Goal: Information Seeking & Learning: Find specific fact

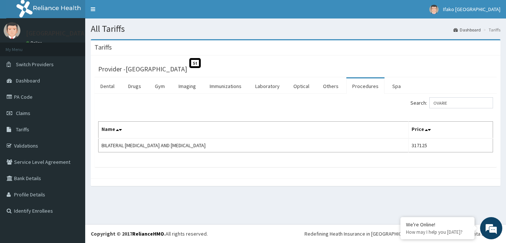
click at [262, 111] on div "Search: OVARIE Name Price BILATERAL OOPHORECTOMY AND SALPINGECTOMY 317125" at bounding box center [295, 124] width 395 height 55
click at [264, 107] on div "Search: OVARIE" at bounding box center [296, 103] width 406 height 13
click at [456, 103] on input "OVARIE" at bounding box center [461, 102] width 64 height 11
click at [458, 104] on input "OVARIE" at bounding box center [461, 102] width 64 height 11
click at [459, 102] on input "OVARI" at bounding box center [461, 102] width 64 height 11
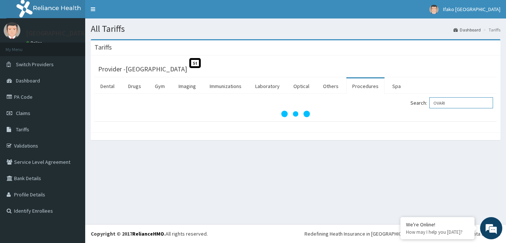
type input "OVARIE"
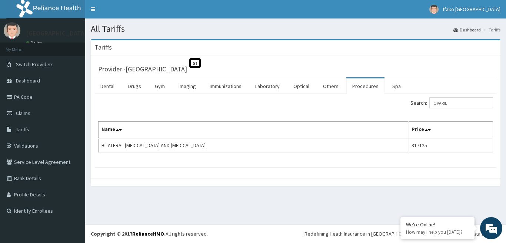
click at [260, 111] on div "Search: OVARIE Name Price BILATERAL OOPHORECTOMY AND SALPINGECTOMY 317125" at bounding box center [295, 124] width 395 height 55
click at [285, 183] on div at bounding box center [295, 182] width 409 height 8
click at [237, 56] on div "Tariffs" at bounding box center [295, 47] width 409 height 15
click at [281, 187] on div "Tariffs Provider - Alimosho General Hospital St Dental Drugs Gym Imaging Immuni…" at bounding box center [295, 116] width 421 height 154
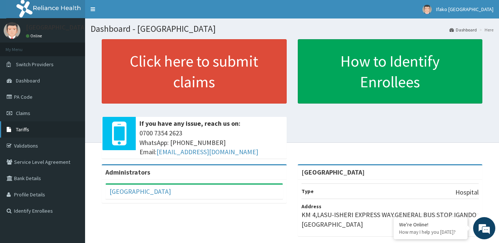
click at [40, 132] on link "Tariffs" at bounding box center [42, 129] width 85 height 16
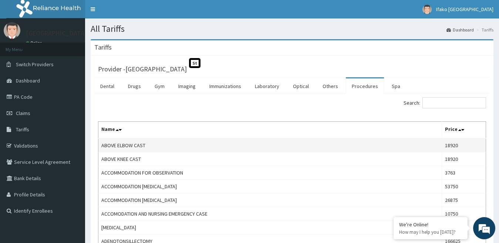
scroll to position [48, 0]
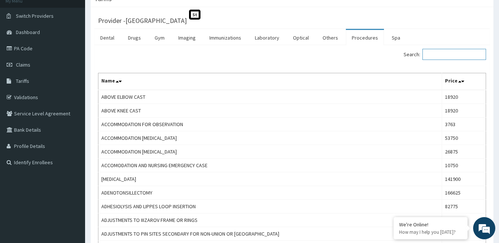
click at [436, 51] on input "Search:" at bounding box center [455, 54] width 64 height 11
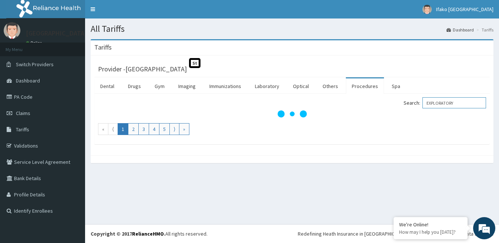
scroll to position [0, 0]
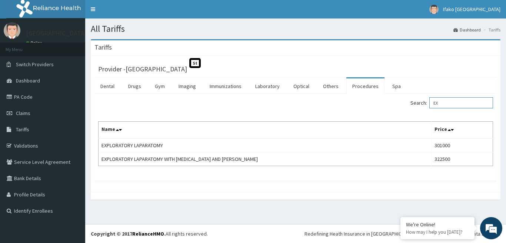
type input "E"
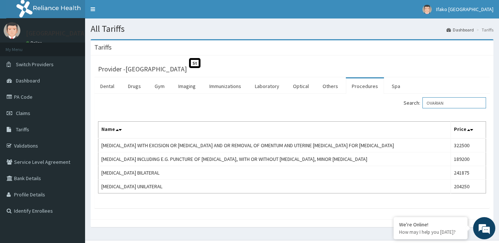
type input "OVARIAN"
click at [321, 110] on div "Search: OVARIAN Name Price [MEDICAL_DATA] WITH EXCISION OR [MEDICAL_DATA] AND O…" at bounding box center [292, 145] width 388 height 96
click at [321, 110] on div "Search: OVARIAN" at bounding box center [392, 103] width 189 height 13
click at [279, 46] on div "Tariffs" at bounding box center [292, 47] width 403 height 15
click at [357, 113] on div "Search: OVARIAN Name Price HYSTERECTOMY WITH EXCISION OR BIOPSY AND OR REMOVAL …" at bounding box center [292, 145] width 388 height 96
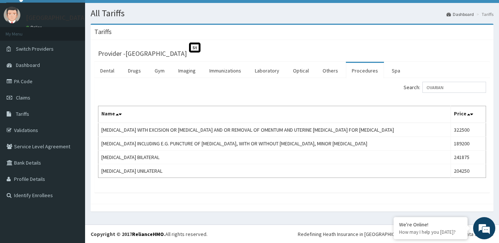
scroll to position [16, 0]
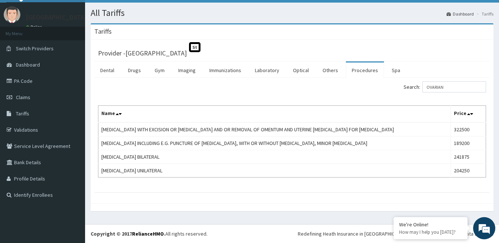
click at [301, 102] on div "Search: OVARIAN Name Price HYSTERECTOMY WITH EXCISION OR BIOPSY AND OR REMOVAL …" at bounding box center [292, 129] width 388 height 96
click at [254, 102] on div "Search: OVARIAN Name Price HYSTERECTOMY WITH EXCISION OR BIOPSY AND OR REMOVAL …" at bounding box center [292, 129] width 388 height 96
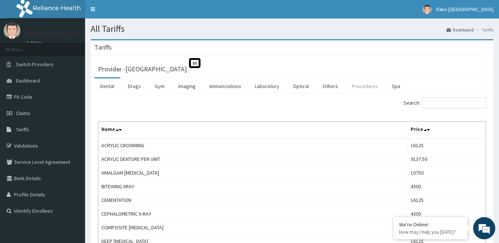
click at [357, 86] on link "Procedures" at bounding box center [365, 86] width 38 height 16
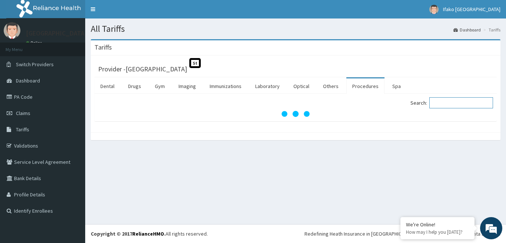
click at [448, 104] on input "Search:" at bounding box center [461, 102] width 64 height 11
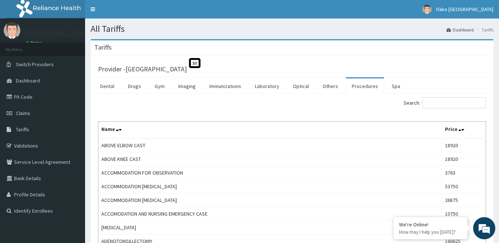
click at [323, 107] on div "Search:" at bounding box center [392, 103] width 189 height 13
click at [323, 108] on div "Search:" at bounding box center [392, 103] width 189 height 13
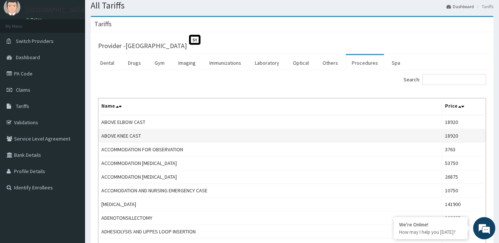
scroll to position [48, 0]
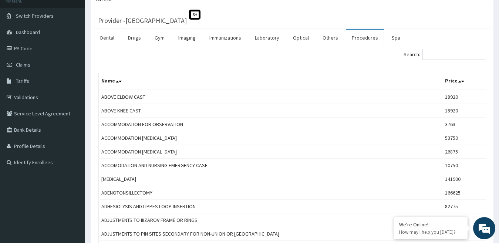
click at [293, 54] on div "Search:" at bounding box center [392, 55] width 200 height 13
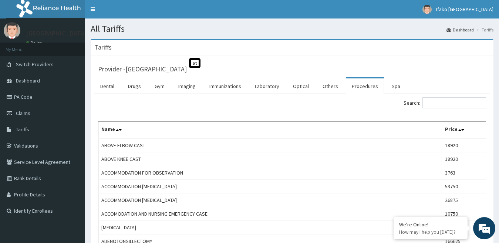
scroll to position [0, 0]
click at [278, 98] on div "Search:" at bounding box center [292, 103] width 399 height 13
click at [284, 107] on div "Search:" at bounding box center [292, 103] width 399 height 13
click at [294, 110] on div "Search:" at bounding box center [392, 103] width 200 height 13
click at [299, 108] on div "Search:" at bounding box center [392, 103] width 189 height 13
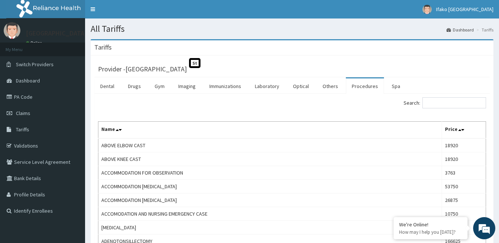
click at [325, 100] on div "Search:" at bounding box center [392, 103] width 189 height 13
click at [351, 109] on div "Search:" at bounding box center [392, 103] width 189 height 13
click at [203, 108] on div "Search:" at bounding box center [292, 103] width 399 height 13
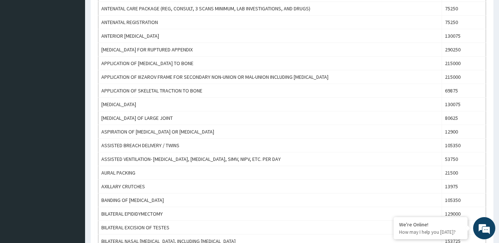
scroll to position [469, 0]
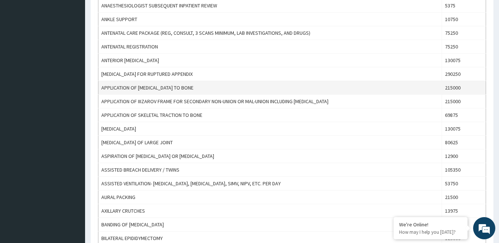
drag, startPoint x: 101, startPoint y: 101, endPoint x: 263, endPoint y: 85, distance: 162.9
click at [263, 85] on tbody "ABOVE ELBOW CAST 18920 ABOVE KNEE CAST 18920 ACCOMMODATION FOR OBSERVATION 3763…" at bounding box center [292, 12] width 388 height 685
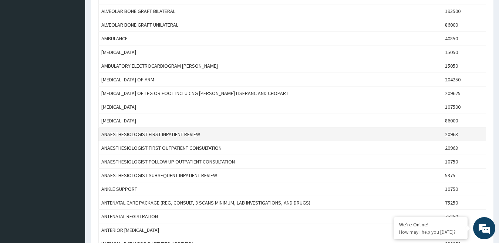
scroll to position [298, 0]
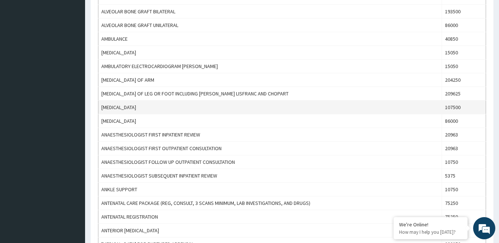
click at [132, 104] on td "AMPUTATION OF PENIS" at bounding box center [270, 108] width 344 height 14
drag, startPoint x: 100, startPoint y: 107, endPoint x: 197, endPoint y: 105, distance: 96.6
click at [197, 105] on td "AMPUTATION OF PENIS" at bounding box center [270, 108] width 344 height 14
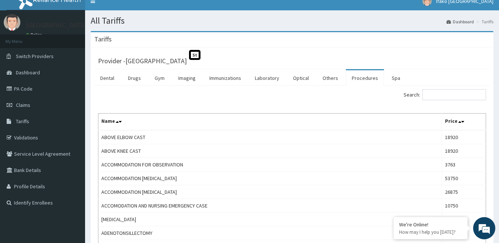
scroll to position [7, 0]
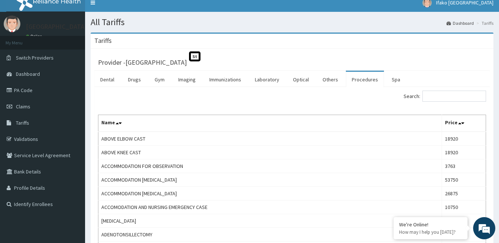
click at [176, 102] on div "Search:" at bounding box center [292, 97] width 399 height 13
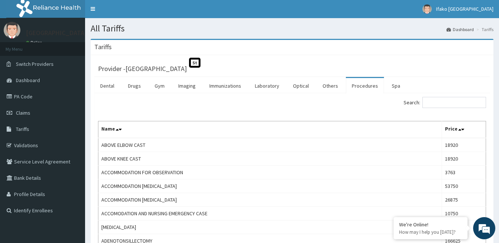
scroll to position [0, 0]
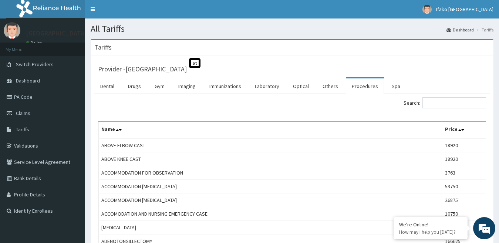
click at [240, 108] on div "Search:" at bounding box center [292, 103] width 399 height 13
click at [313, 106] on div "Search:" at bounding box center [392, 103] width 189 height 13
click at [302, 109] on div "Search:" at bounding box center [392, 103] width 189 height 13
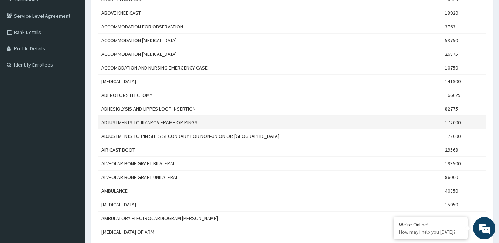
scroll to position [146, 0]
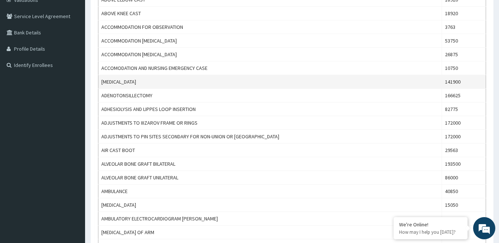
click at [99, 81] on td "ADENOIDECTOMY" at bounding box center [270, 82] width 344 height 14
drag, startPoint x: 99, startPoint y: 81, endPoint x: 471, endPoint y: 86, distance: 372.1
click at [471, 86] on tr "ADENOIDECTOMY 141900" at bounding box center [292, 82] width 388 height 14
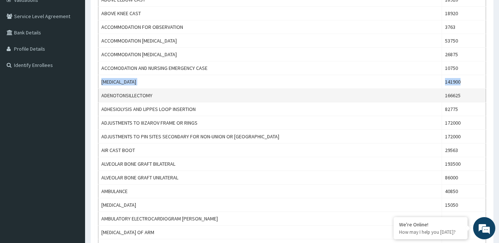
click at [179, 90] on td "ADENOTONSILLECTOMY" at bounding box center [270, 96] width 344 height 14
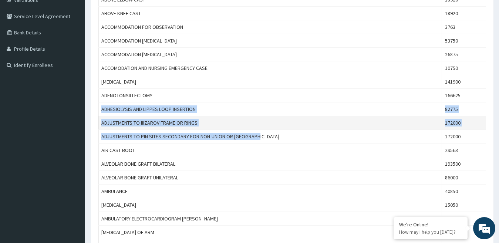
drag, startPoint x: 101, startPoint y: 109, endPoint x: 370, endPoint y: 124, distance: 269.2
click at [338, 122] on td "ADJUSTMENTS TO IIIZAROV FRAME OR RINGS" at bounding box center [270, 123] width 344 height 14
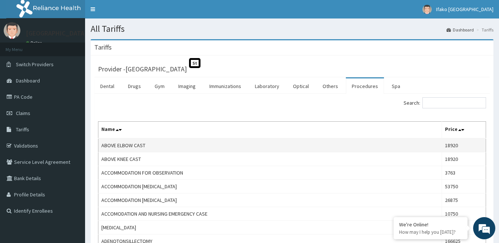
scroll to position [0, 0]
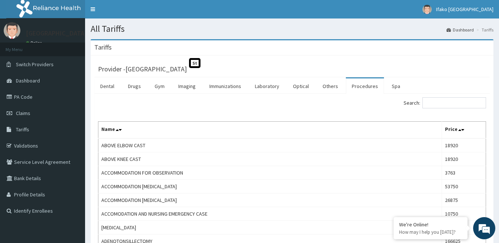
click at [285, 107] on div "Search:" at bounding box center [292, 103] width 399 height 13
click at [36, 99] on link "PA Code" at bounding box center [42, 97] width 85 height 16
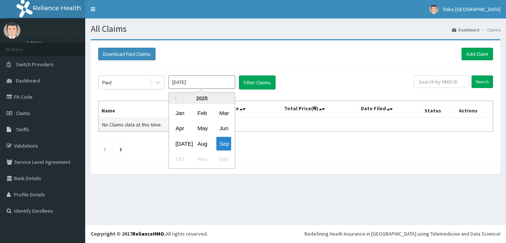
click at [177, 145] on div "Jul" at bounding box center [180, 144] width 15 height 14
click at [252, 84] on button "Filter Claims" at bounding box center [257, 83] width 37 height 14
type input "Jul 2025"
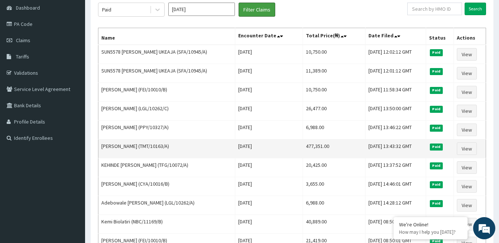
scroll to position [97, 0]
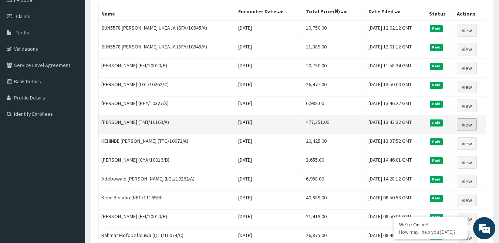
click at [467, 122] on link "View" at bounding box center [467, 124] width 20 height 13
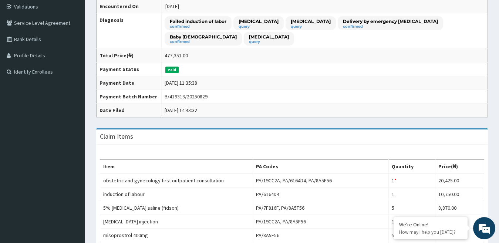
scroll to position [115, 0]
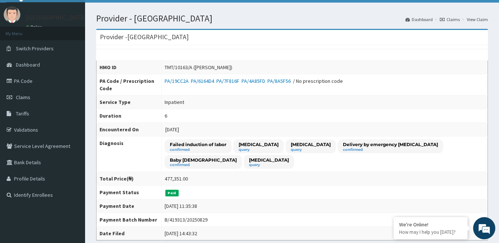
scroll to position [0, 0]
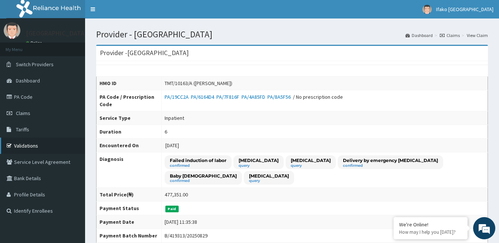
drag, startPoint x: 225, startPoint y: 102, endPoint x: 40, endPoint y: 154, distance: 192.5
click at [224, 103] on td "PA/19CC2A PA/6164D4 PA/7F816F PA/4A85FD PA/8A5F56 / No prescription code" at bounding box center [324, 100] width 327 height 21
click at [31, 97] on link "PA Code" at bounding box center [42, 97] width 85 height 16
